Goal: Find specific page/section: Find specific page/section

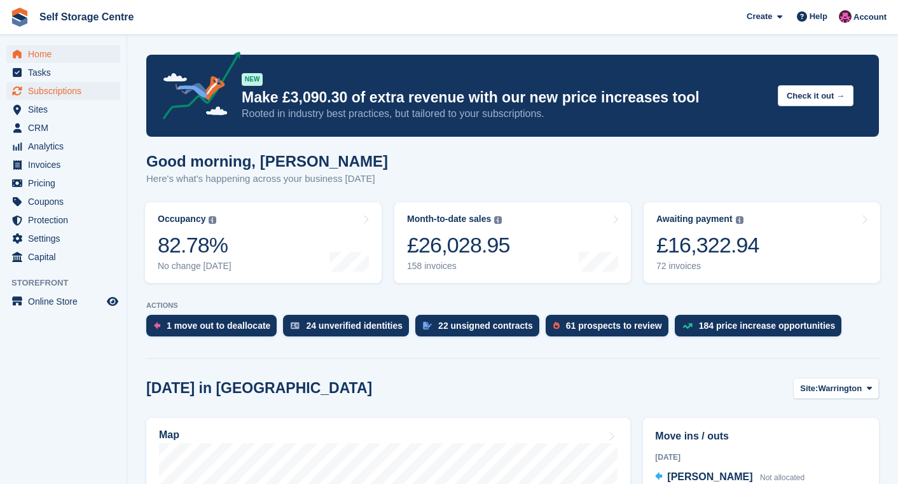
scroll to position [42, 0]
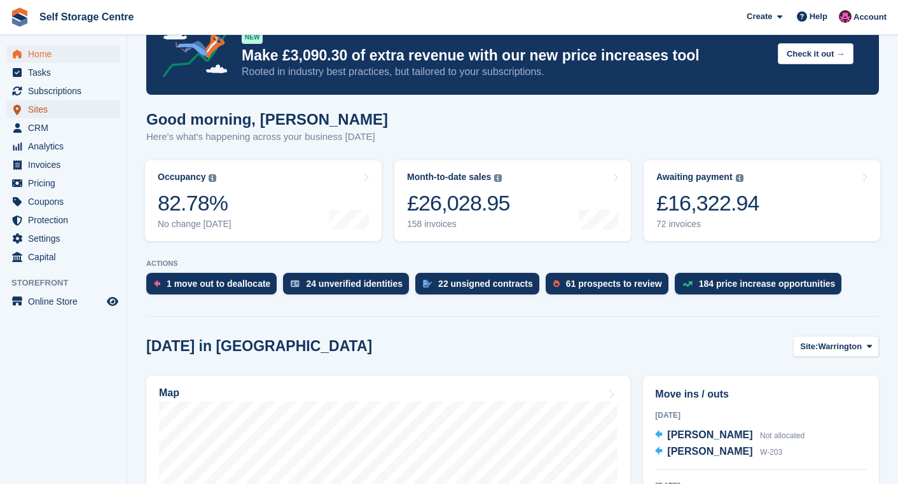
click at [48, 113] on span "Sites" at bounding box center [66, 110] width 76 height 18
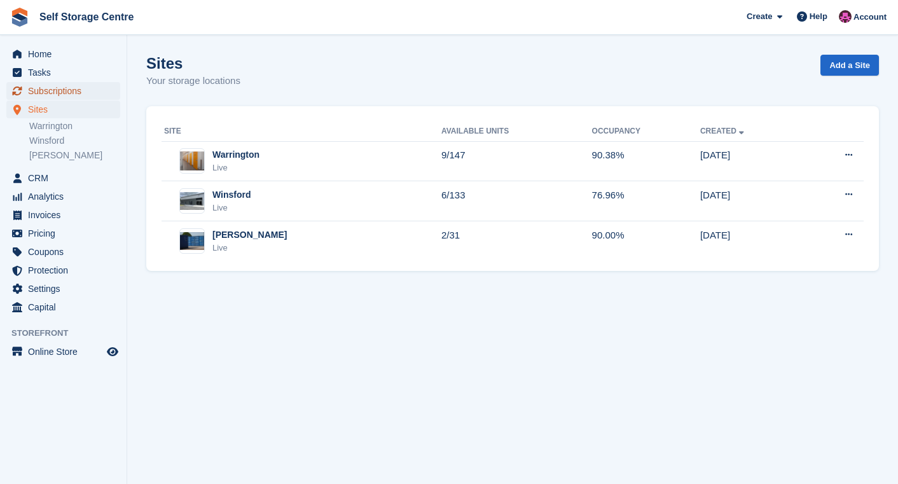
click at [57, 90] on span "Subscriptions" at bounding box center [66, 91] width 76 height 18
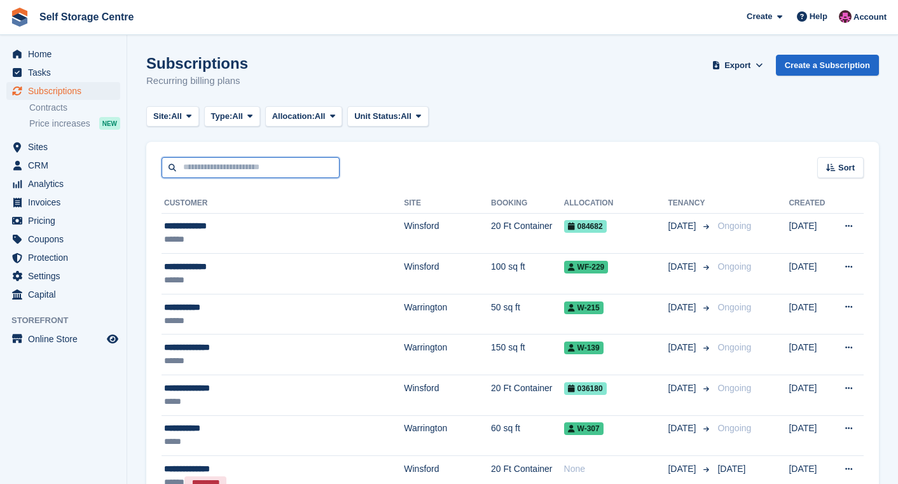
click at [261, 164] on input "text" at bounding box center [251, 167] width 178 height 21
type input "********"
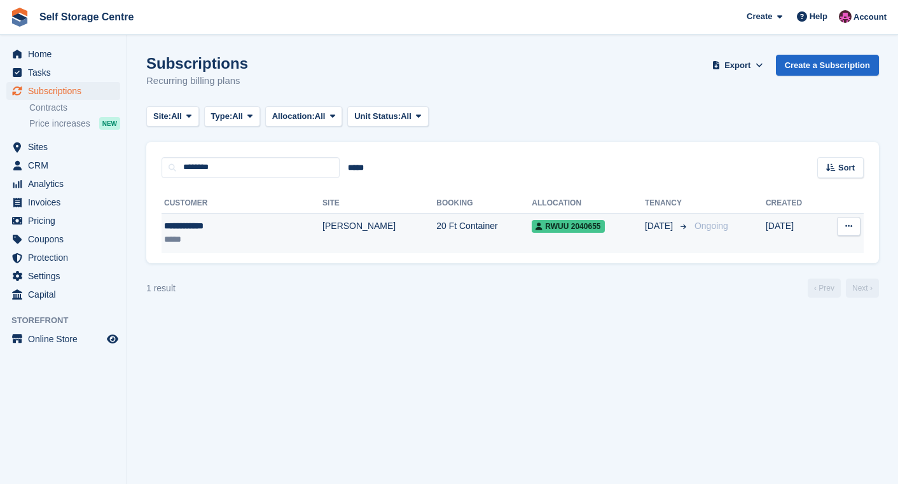
click at [323, 223] on td "Arley" at bounding box center [380, 233] width 114 height 40
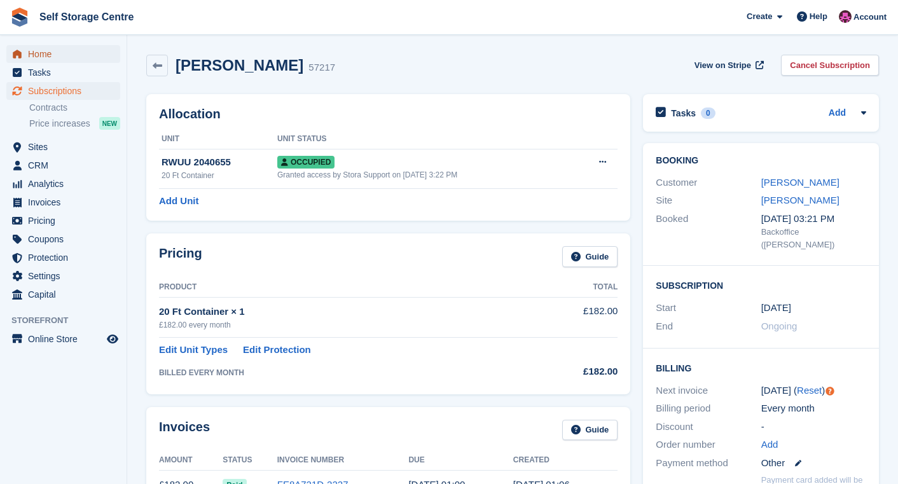
click at [77, 51] on span "Home" at bounding box center [66, 54] width 76 height 18
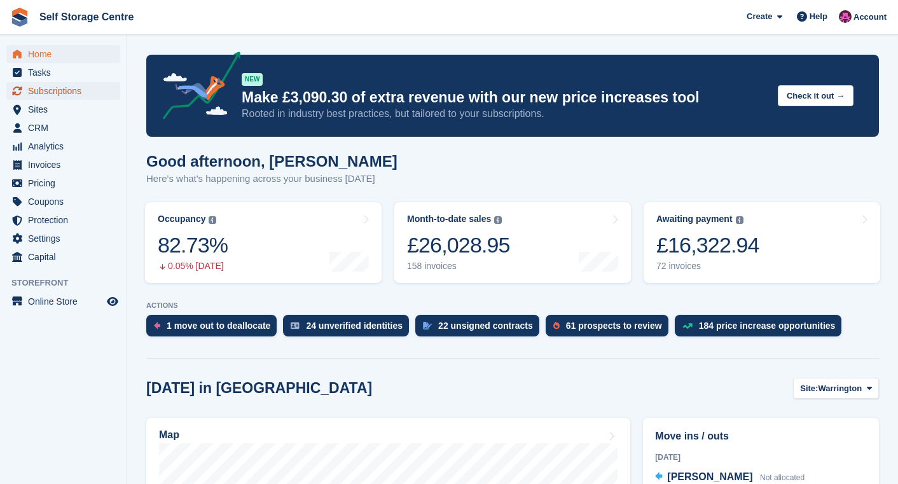
click at [54, 97] on span "Subscriptions" at bounding box center [66, 91] width 76 height 18
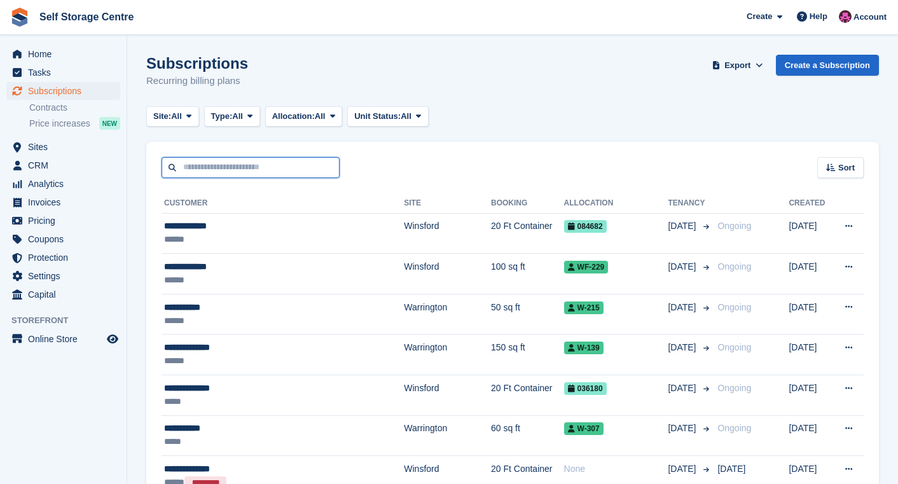
click at [299, 162] on input "text" at bounding box center [251, 167] width 178 height 21
type input "********"
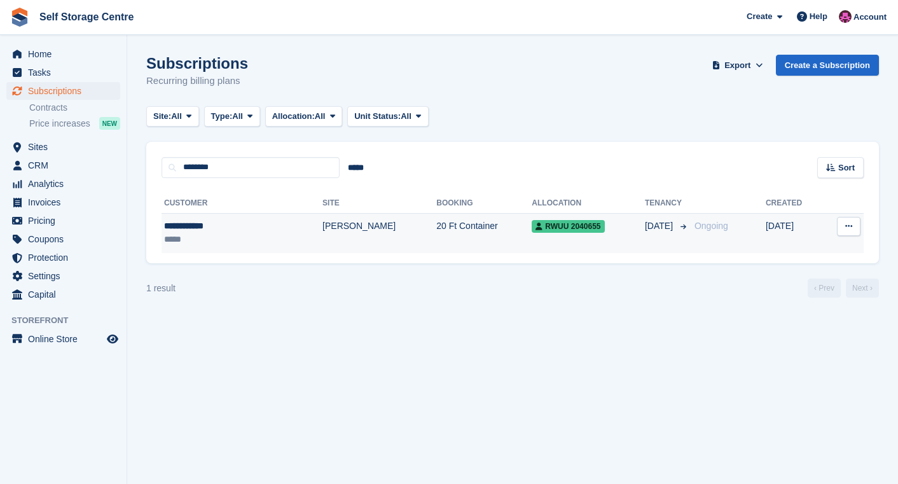
click at [323, 220] on td "[PERSON_NAME]" at bounding box center [380, 233] width 114 height 40
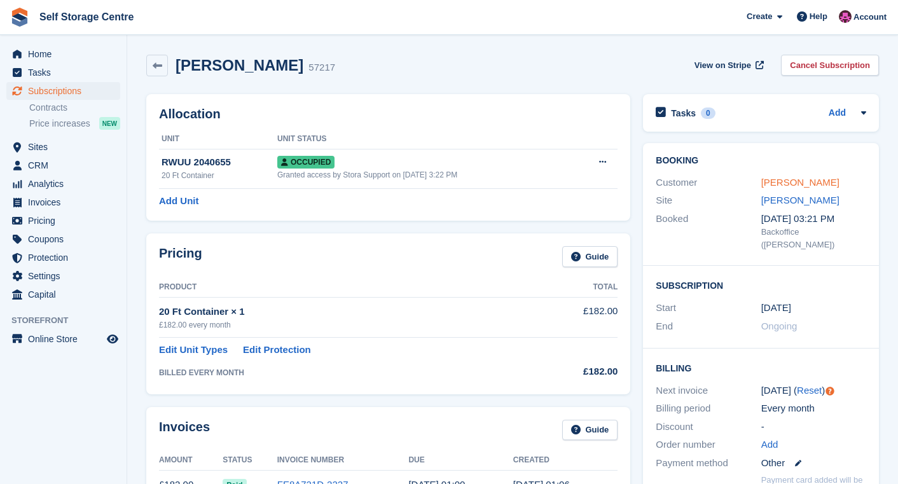
click at [793, 186] on link "Ian Nicholls" at bounding box center [801, 182] width 78 height 11
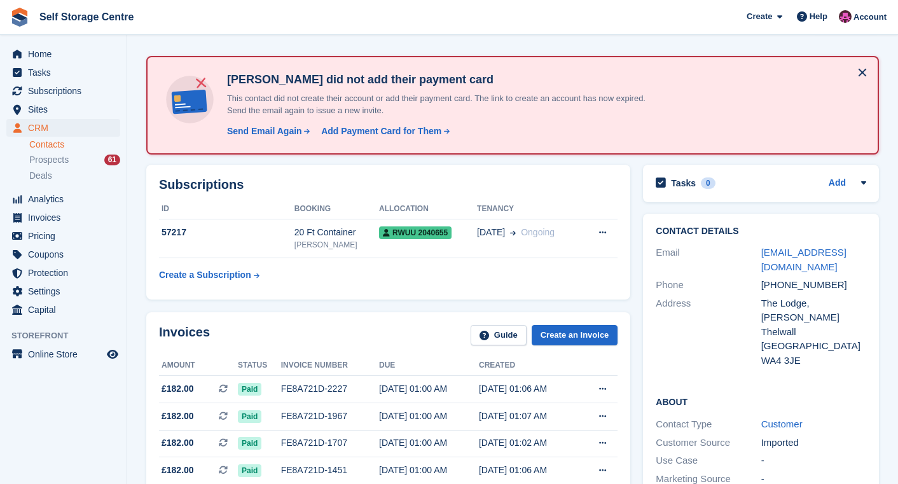
scroll to position [60, 0]
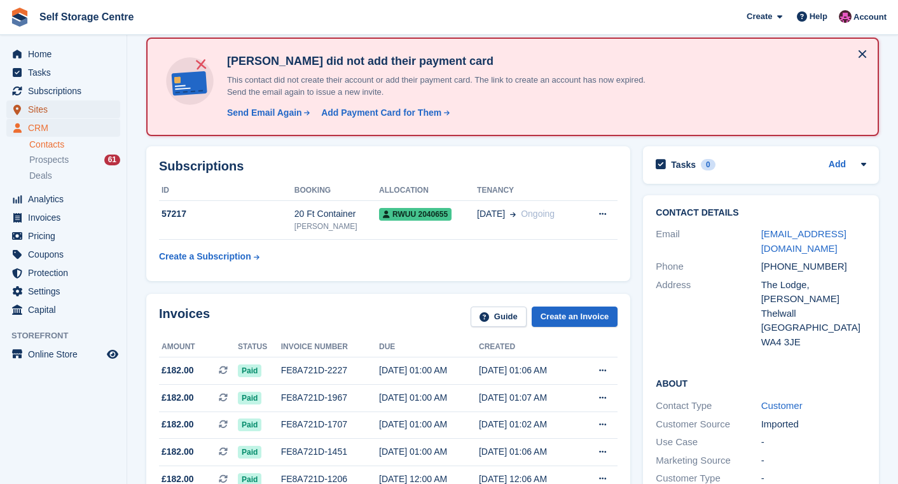
click at [42, 110] on span "Sites" at bounding box center [66, 110] width 76 height 18
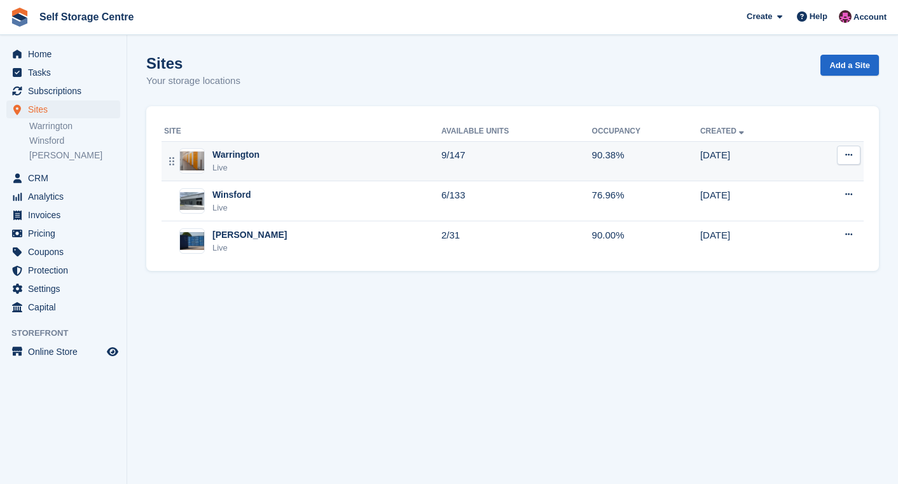
click at [359, 166] on div "Warrington Live" at bounding box center [302, 161] width 277 height 26
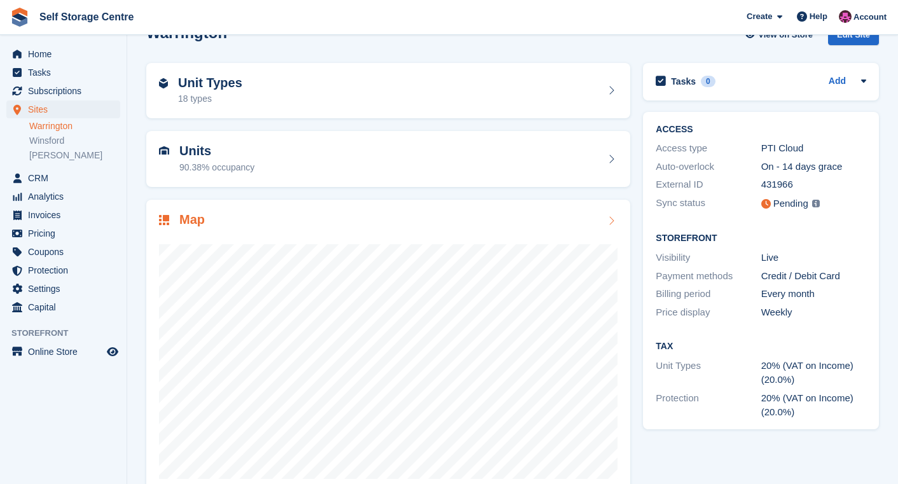
scroll to position [58, 0]
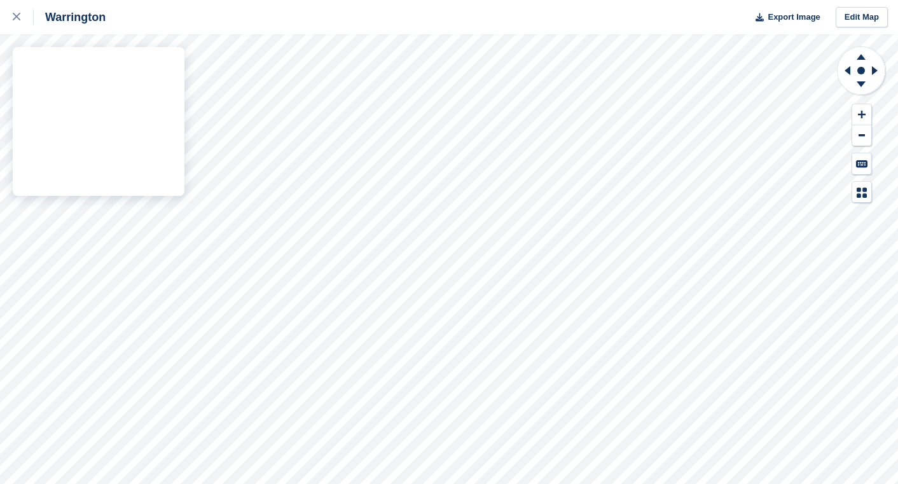
click at [155, 140] on div "Warrington Export Image Edit Map" at bounding box center [449, 242] width 898 height 484
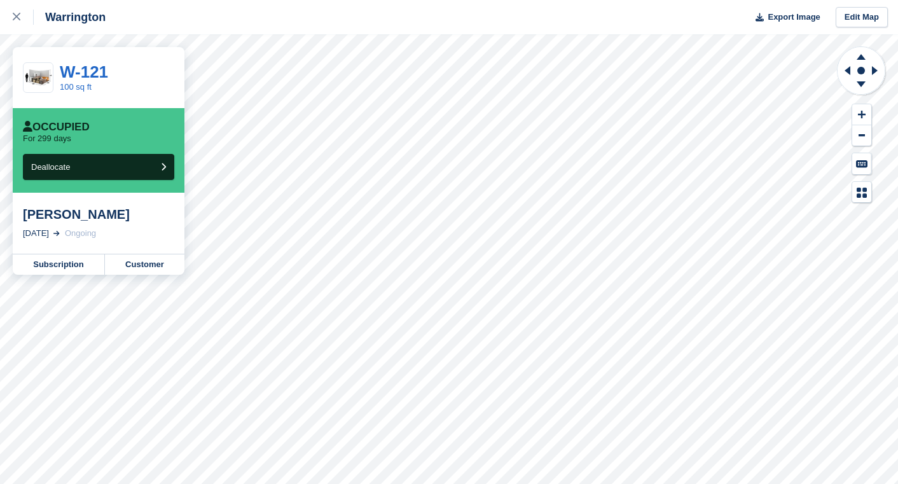
click at [179, 164] on div "Warrington Export Image Edit Map W-121 100 sq ft Occupied For 299 days Dealloca…" at bounding box center [449, 242] width 898 height 484
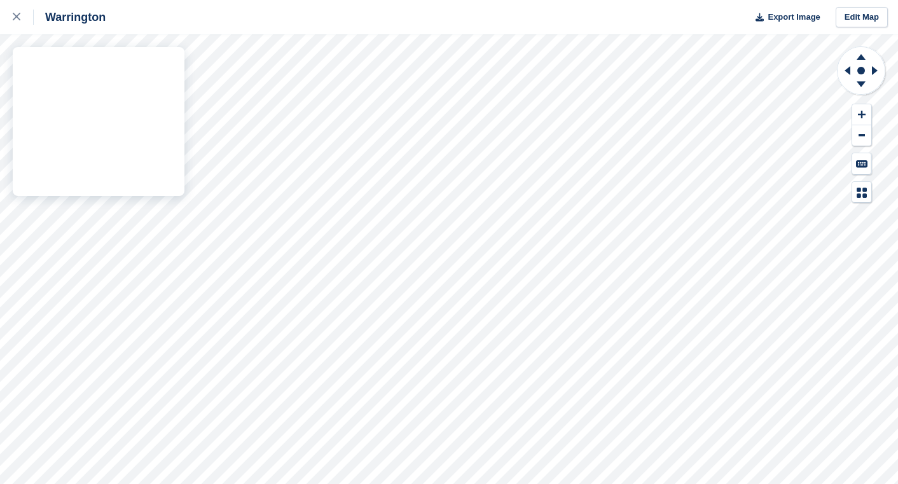
click at [141, 207] on div "Warrington Export Image Edit Map" at bounding box center [449, 242] width 898 height 484
click at [141, 137] on div "Warrington Export Image Edit Map" at bounding box center [449, 242] width 898 height 484
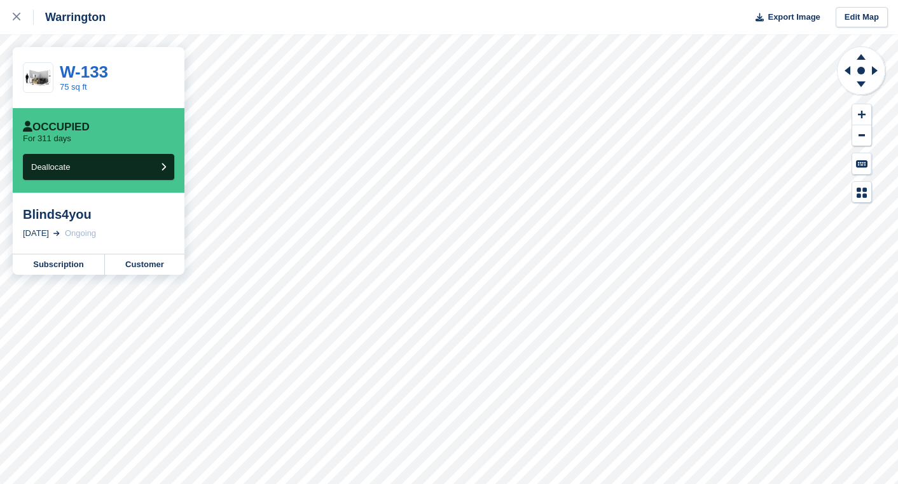
click at [145, 198] on div "Warrington Export Image Edit Map W-133 75 sq ft Occupied For 311 days Deallocat…" at bounding box center [449, 242] width 898 height 484
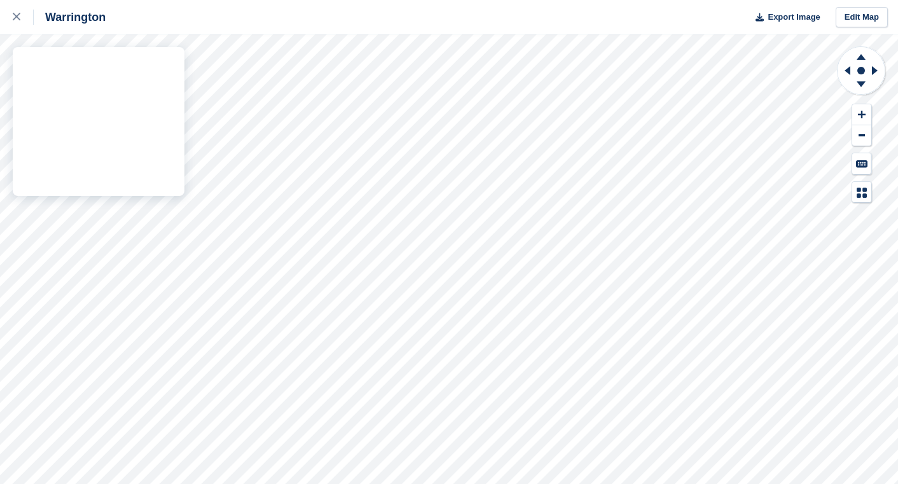
click at [144, 200] on div "Warrington Export Image Edit Map" at bounding box center [449, 242] width 898 height 484
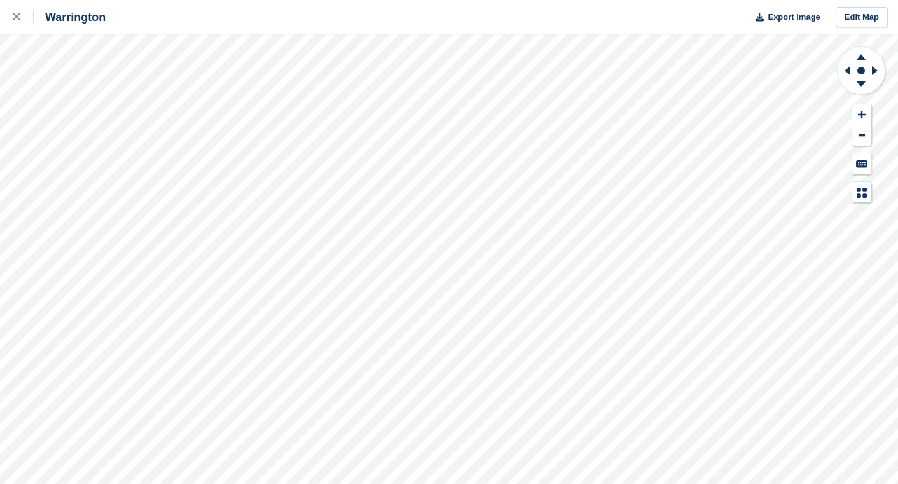
click at [141, 172] on div "Warrington Export Image Edit Map" at bounding box center [449, 242] width 898 height 484
